Goal: Navigation & Orientation: Find specific page/section

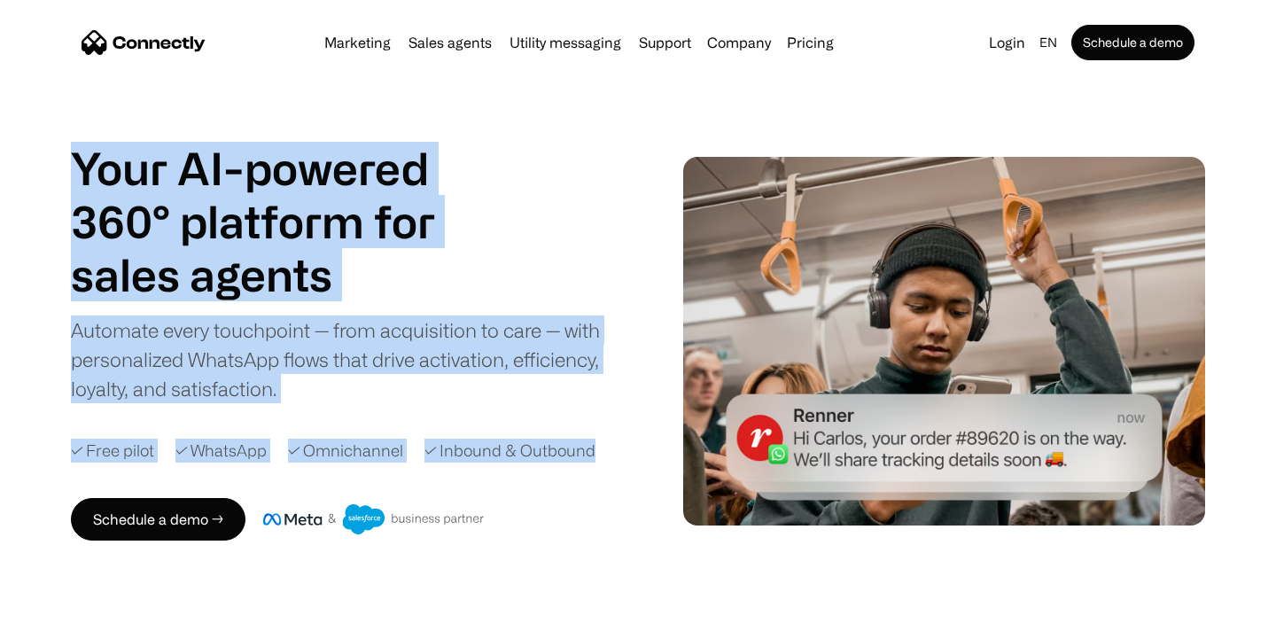
drag, startPoint x: 616, startPoint y: 481, endPoint x: 27, endPoint y: 175, distance: 664.3
click at [27, 175] on div "Your AI-powered 360° platform for sales agents support utility sales agents Sli…" at bounding box center [638, 341] width 1276 height 399
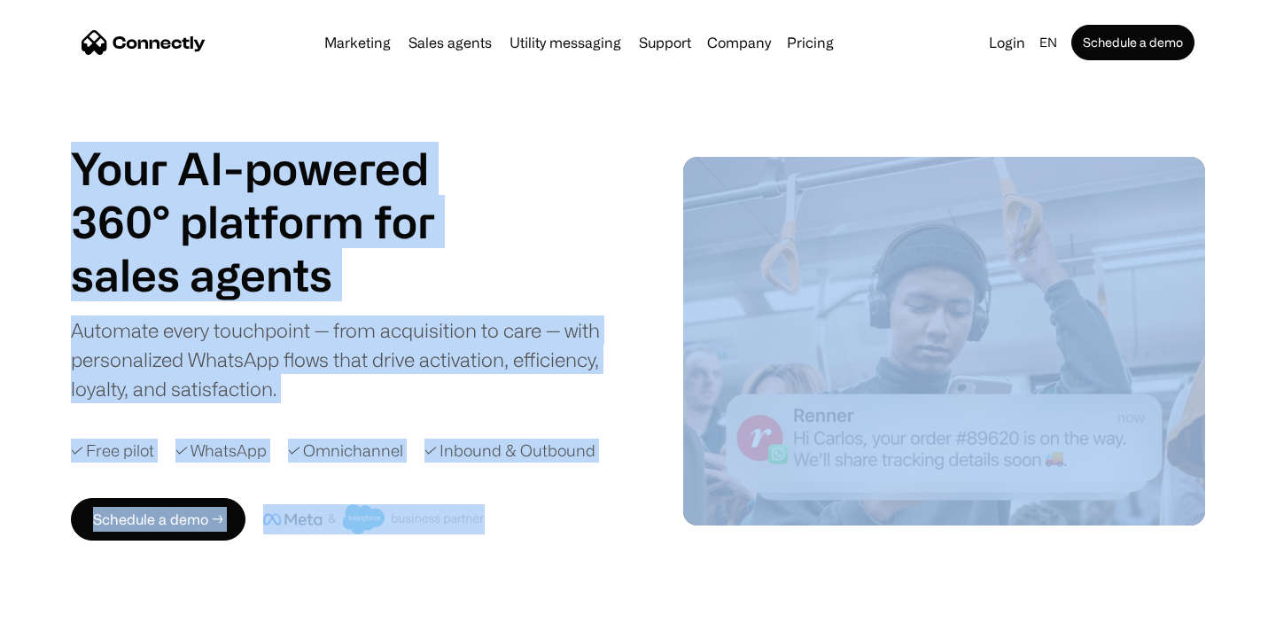
drag, startPoint x: 27, startPoint y: 175, endPoint x: 563, endPoint y: 606, distance: 688.3
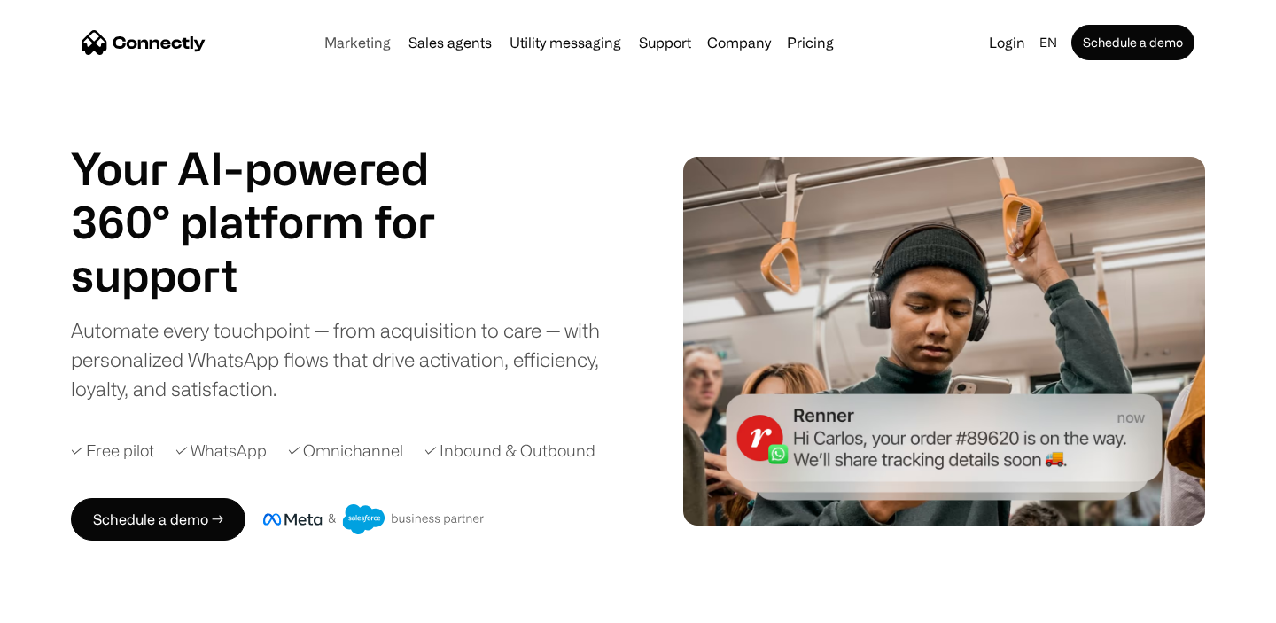
click at [360, 45] on link "Marketing" at bounding box center [357, 42] width 81 height 14
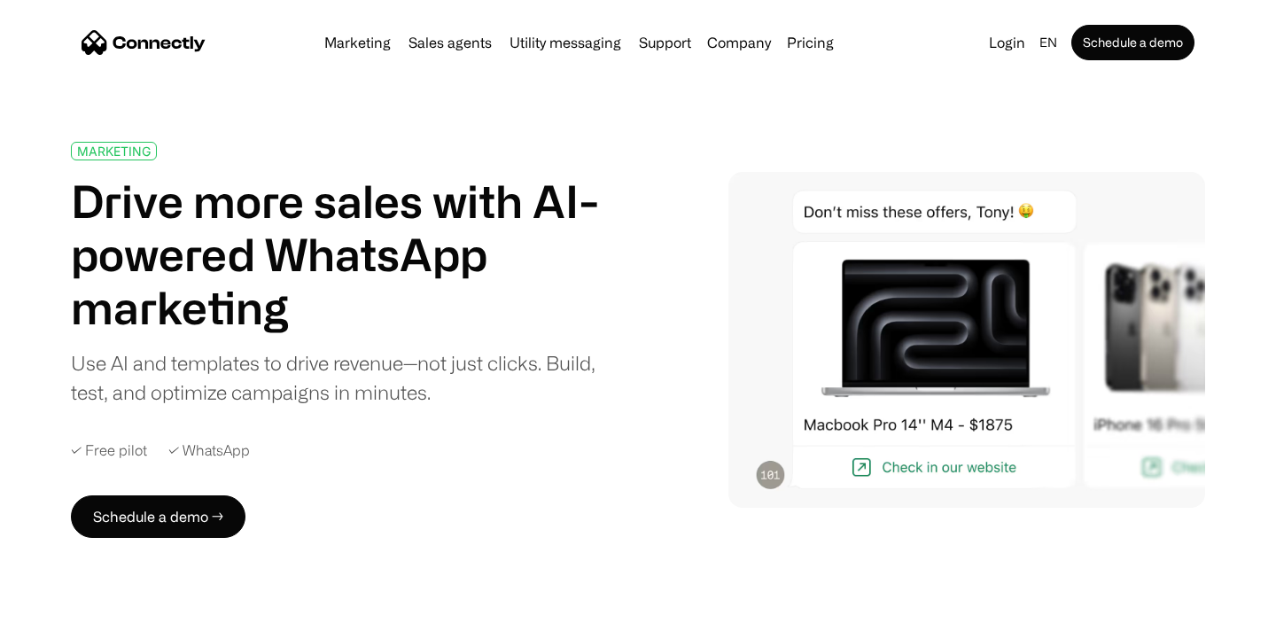
click at [738, 45] on div "Company" at bounding box center [739, 42] width 64 height 25
click at [749, 133] on link "Careers" at bounding box center [757, 129] width 97 height 43
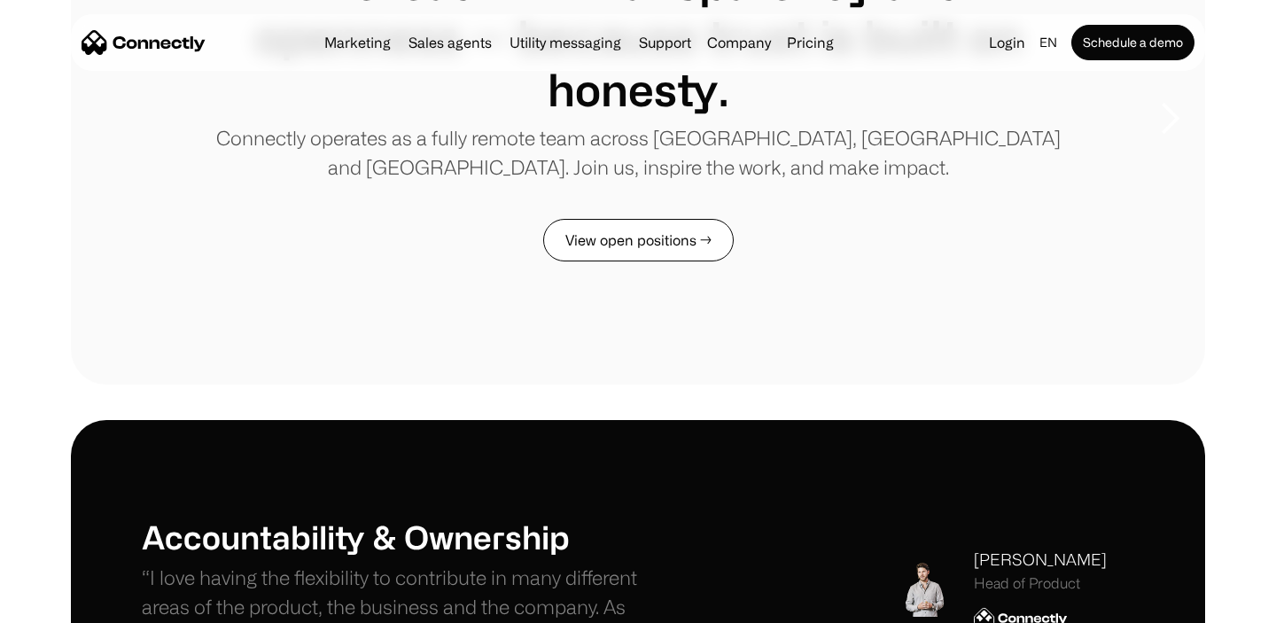
scroll to position [81, 0]
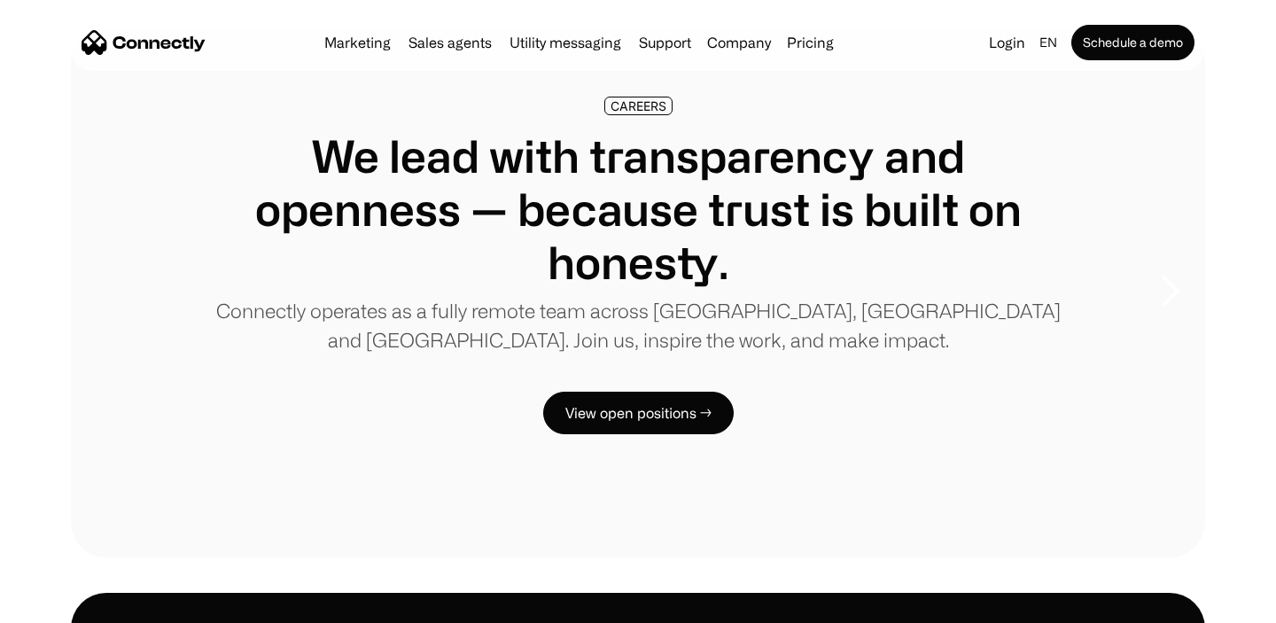
click at [666, 385] on div "CAREERS We lead with transparency and openness — because trust is built on hone…" at bounding box center [638, 266] width 993 height 338
click at [682, 409] on link "View open positions →" at bounding box center [638, 413] width 191 height 43
